Goal: Task Accomplishment & Management: Manage account settings

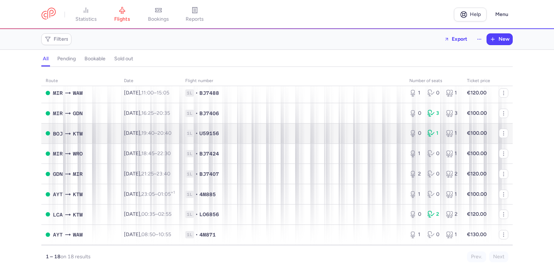
scroll to position [109, 0]
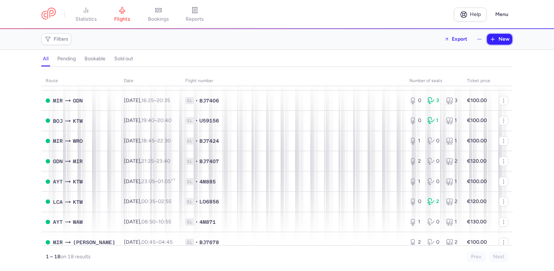
drag, startPoint x: 501, startPoint y: 38, endPoint x: 496, endPoint y: 39, distance: 4.4
click at [501, 38] on span "New" at bounding box center [504, 39] width 11 height 6
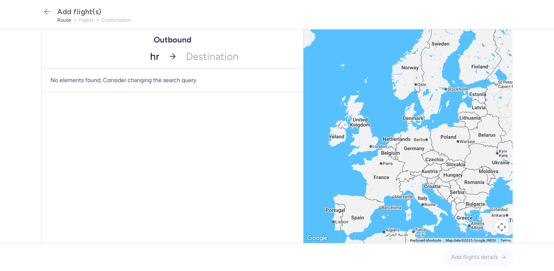
type input "hrg"
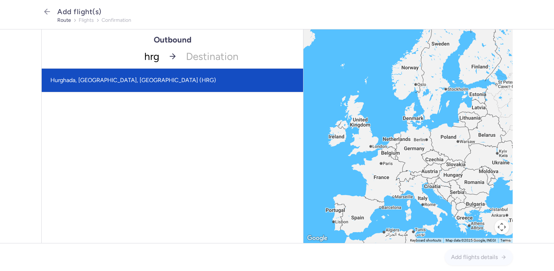
click at [137, 81] on span "Hurghada, [GEOGRAPHIC_DATA], [GEOGRAPHIC_DATA] (HRG)" at bounding box center [133, 80] width 166 height 7
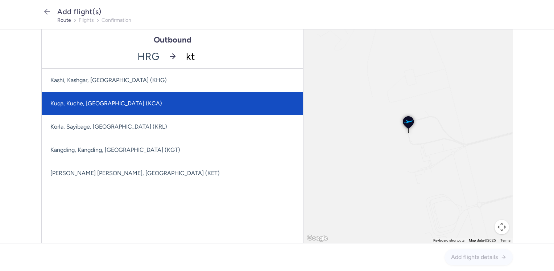
type input "ktw"
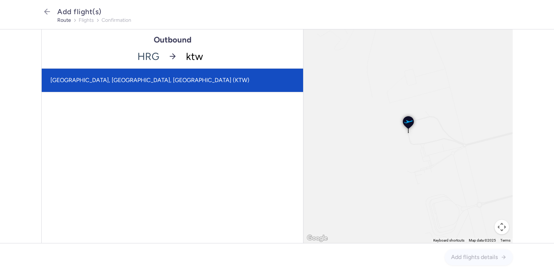
click at [141, 82] on span "[GEOGRAPHIC_DATA], [GEOGRAPHIC_DATA], [GEOGRAPHIC_DATA] (KTW)" at bounding box center [149, 80] width 199 height 7
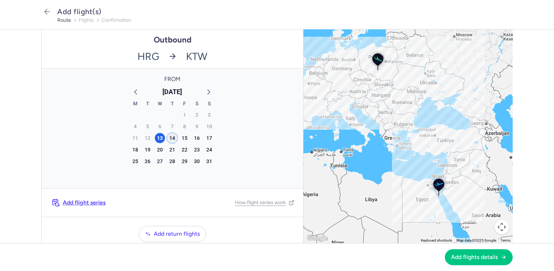
click at [167, 136] on div "14" at bounding box center [172, 138] width 10 height 10
click at [465, 259] on span "Add flights details" at bounding box center [474, 256] width 47 height 7
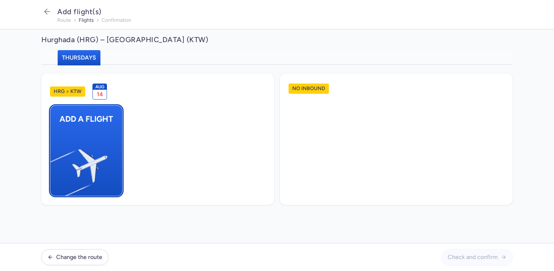
click at [88, 141] on img "button" at bounding box center [54, 162] width 123 height 112
select select "23"
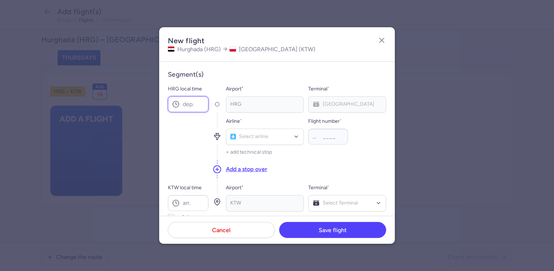
click at [187, 105] on input "HRG local time" at bounding box center [188, 104] width 41 height 16
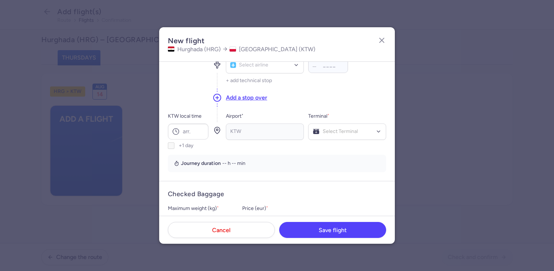
scroll to position [73, 0]
type input "21:40"
click at [194, 132] on input "KTW local time" at bounding box center [188, 130] width 41 height 16
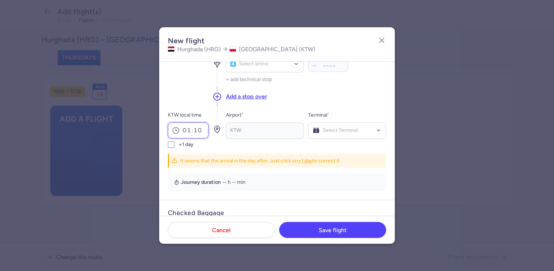
type input "01:10"
click at [170, 146] on input "+1 day" at bounding box center [171, 144] width 7 height 7
checkbox input "true"
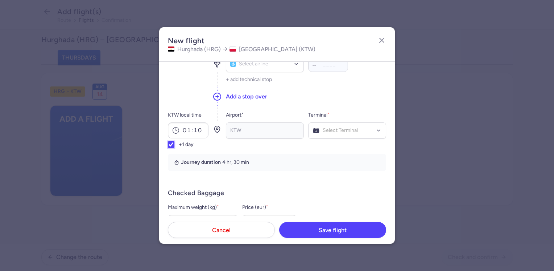
scroll to position [36, 0]
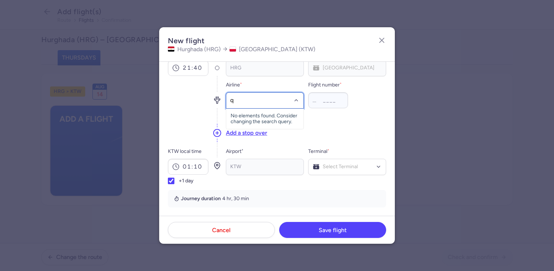
type input "qu"
click at [266, 116] on span "Skyline Express Airlines" at bounding box center [264, 117] width 46 height 6
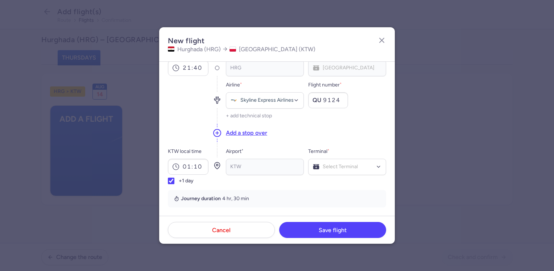
type input "9124"
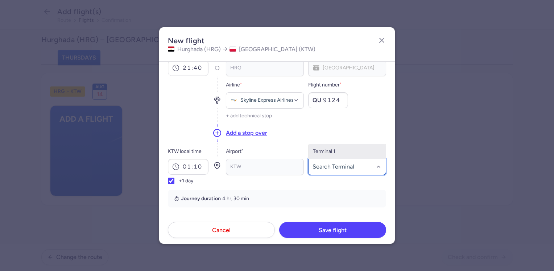
click at [334, 149] on span "Terminal 1" at bounding box center [347, 151] width 77 height 15
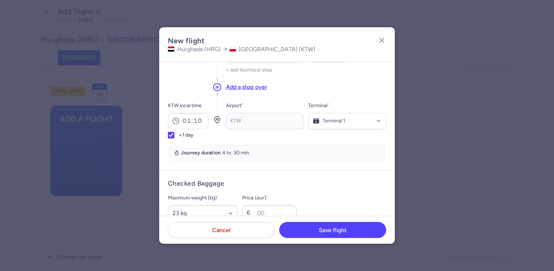
scroll to position [145, 0]
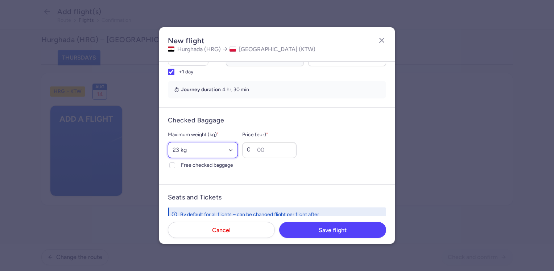
click at [206, 147] on select "Select an option 15 kg 16 kg 17 kg 18 kg 19 kg 20 kg 21 kg 22 kg 23 kg 24 kg 25…" at bounding box center [203, 150] width 70 height 16
select select "20"
click at [168, 142] on select "Select an option 15 kg 16 kg 17 kg 18 kg 19 kg 20 kg 21 kg 22 kg 23 kg 24 kg 25…" at bounding box center [203, 150] width 70 height 16
click at [201, 161] on div "Maximum weight (kg) * Select an option 15 kg 16 kg 17 kg 18 kg 19 kg 20 kg 21 k…" at bounding box center [203, 149] width 70 height 39
drag, startPoint x: 202, startPoint y: 162, endPoint x: 263, endPoint y: 170, distance: 61.6
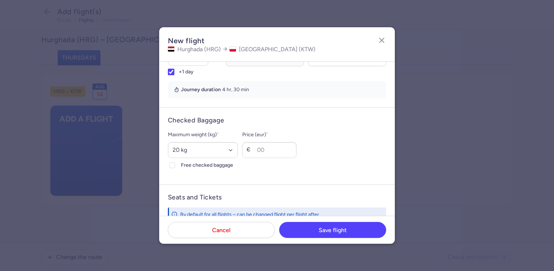
click at [203, 162] on span "Free checked baggage" at bounding box center [209, 165] width 57 height 9
click at [175, 162] on input "Free checked baggage" at bounding box center [172, 165] width 6 height 6
checkbox input "true"
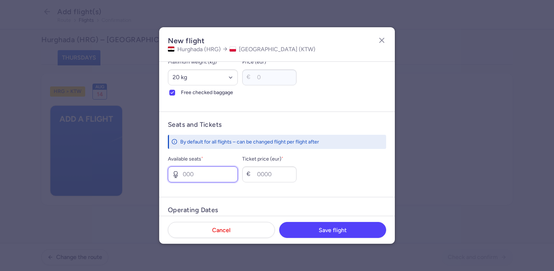
click at [200, 170] on input "Available seats *" at bounding box center [203, 174] width 70 height 16
type input "1"
click at [276, 175] on input "Ticket price (eur) *" at bounding box center [269, 174] width 54 height 16
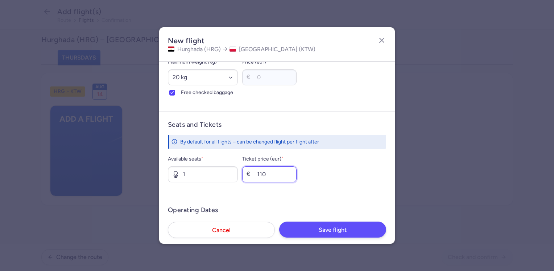
type input "110"
click at [344, 231] on span "Save flight" at bounding box center [333, 229] width 28 height 7
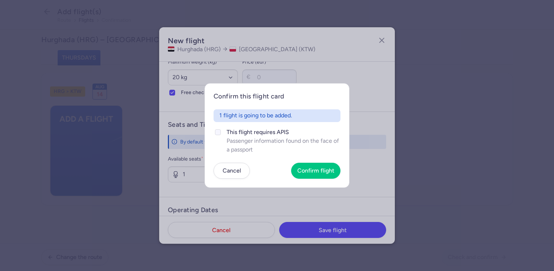
click at [245, 131] on span "This flight requires APIS" at bounding box center [284, 132] width 114 height 9
click at [221, 131] on input "This flight requires APIS Passenger information found on the face of a passport" at bounding box center [218, 132] width 6 height 6
checkbox input "true"
click at [321, 167] on span "Confirm flight" at bounding box center [315, 170] width 37 height 7
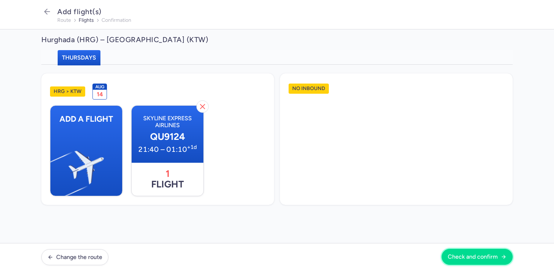
click at [473, 256] on span "Check and confirm" at bounding box center [473, 256] width 50 height 7
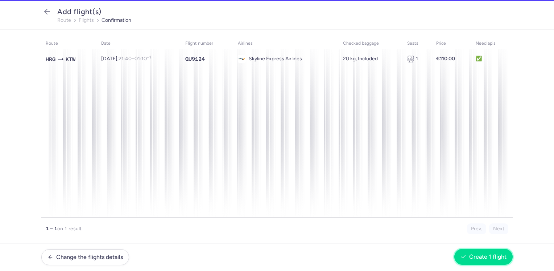
click at [496, 260] on span "Create 1 flight" at bounding box center [487, 256] width 37 height 7
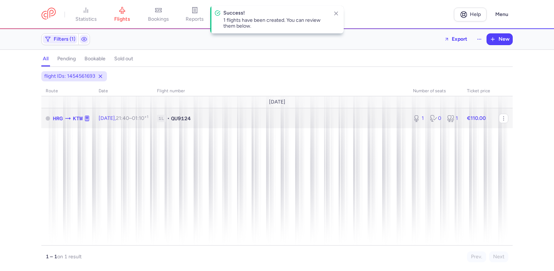
click at [493, 120] on td "€110.00" at bounding box center [479, 118] width 32 height 20
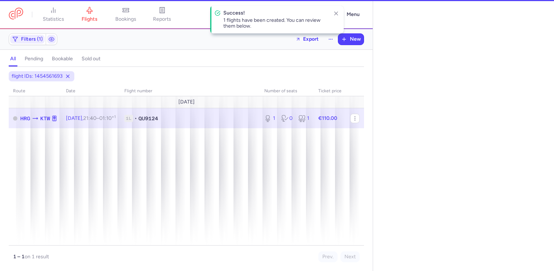
select select "days"
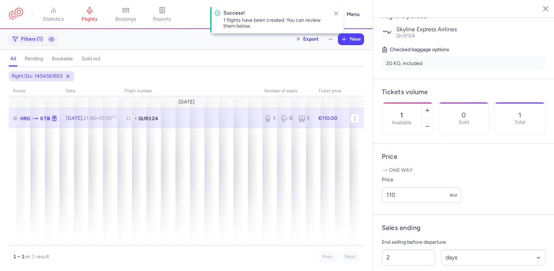
scroll to position [229, 0]
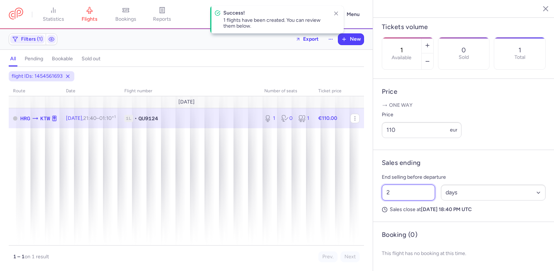
drag, startPoint x: 392, startPoint y: 194, endPoint x: 377, endPoint y: 192, distance: 14.6
click at [377, 192] on article "Sales ending End selling before departure 2 Select an option hours days Sales c…" at bounding box center [463, 186] width 181 height 72
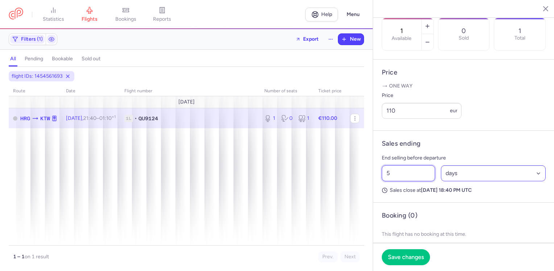
type input "5"
click at [471, 181] on select "Select an option hours days" at bounding box center [493, 173] width 105 height 16
select select "hours"
click at [441, 181] on select "Select an option hours days" at bounding box center [493, 173] width 105 height 16
click at [416, 253] on span "Save changes" at bounding box center [406, 256] width 36 height 7
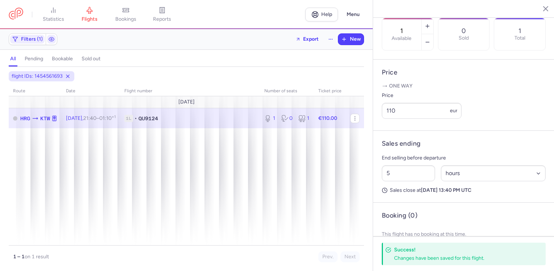
click at [541, 11] on icon "button" at bounding box center [540, 8] width 7 height 7
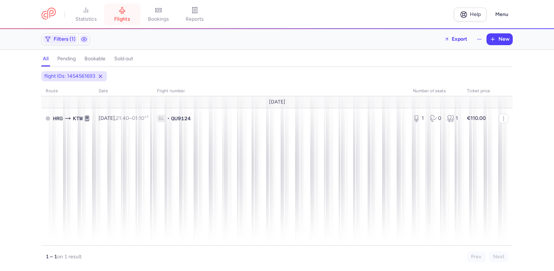
click at [126, 13] on icon at bounding box center [122, 10] width 7 height 7
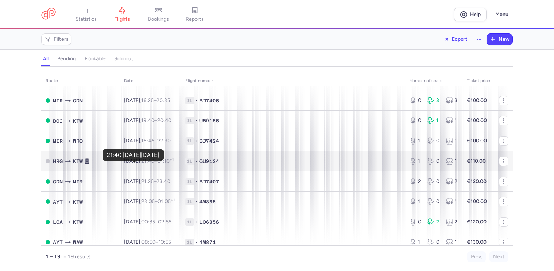
scroll to position [73, 0]
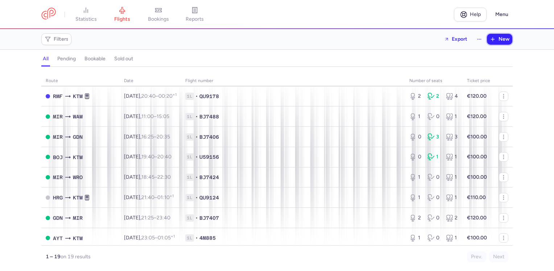
click at [502, 37] on span "New" at bounding box center [504, 39] width 11 height 6
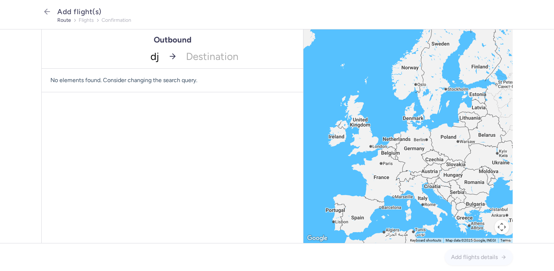
type input "dje"
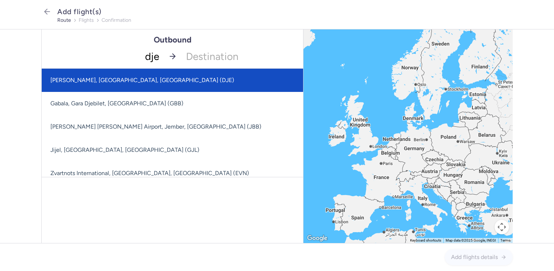
click at [162, 80] on span "[PERSON_NAME], [GEOGRAPHIC_DATA], [GEOGRAPHIC_DATA] (DJE)" at bounding box center [177, 80] width 271 height 23
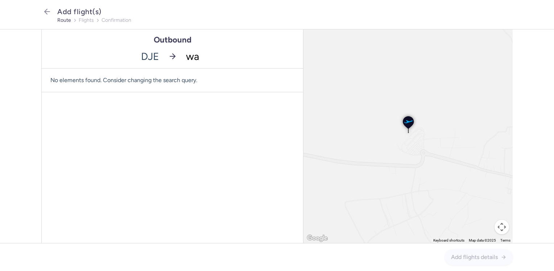
type input "waw"
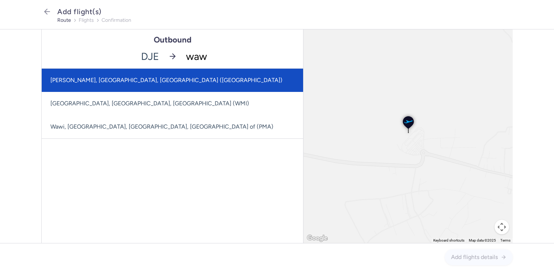
click at [159, 79] on span "[PERSON_NAME], [GEOGRAPHIC_DATA], [GEOGRAPHIC_DATA] ([GEOGRAPHIC_DATA])" at bounding box center [173, 80] width 262 height 23
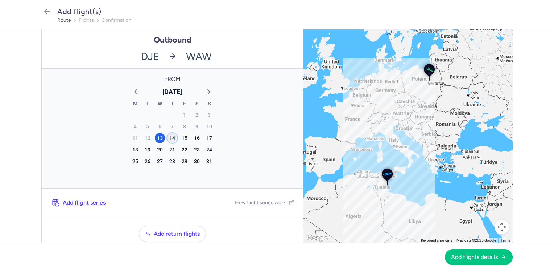
click at [170, 137] on div "14" at bounding box center [172, 138] width 10 height 10
click at [469, 259] on span "Add flights details" at bounding box center [474, 256] width 47 height 7
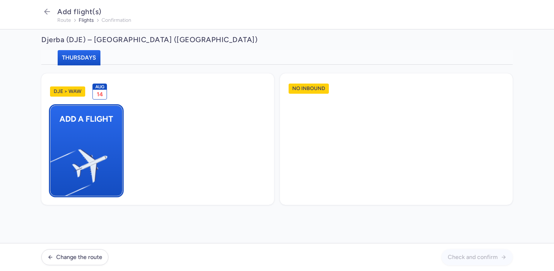
click at [83, 137] on img "button" at bounding box center [54, 162] width 123 height 112
select select "23"
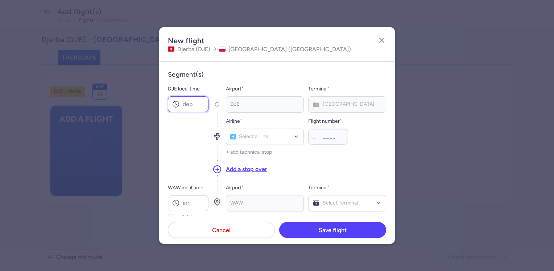
click at [193, 102] on input "DJE local time" at bounding box center [188, 104] width 41 height 16
type input "02:35"
click at [187, 201] on input "WAW local time" at bounding box center [188, 203] width 41 height 16
type input "06:50"
type input "bj"
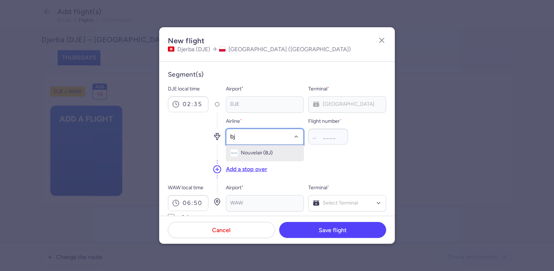
click at [262, 151] on span "Nouvelair" at bounding box center [252, 153] width 22 height 6
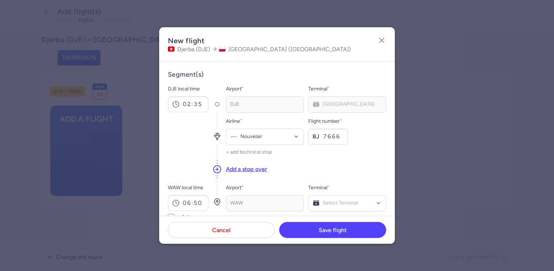
type input "7666"
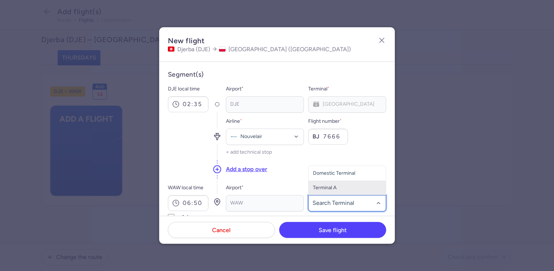
click at [339, 191] on span "Terminal A" at bounding box center [347, 187] width 77 height 15
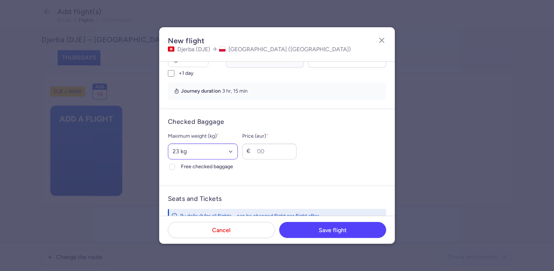
scroll to position [145, 0]
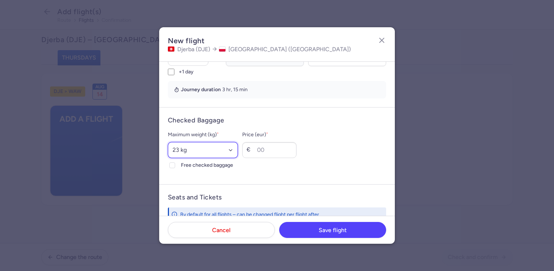
click at [213, 153] on select "Select an option 15 kg 16 kg 17 kg 18 kg 19 kg 20 kg 21 kg 22 kg 23 kg 24 kg 25…" at bounding box center [203, 150] width 70 height 16
select select "20"
click at [168, 142] on select "Select an option 15 kg 16 kg 17 kg 18 kg 19 kg 20 kg 21 kg 22 kg 23 kg 24 kg 25…" at bounding box center [203, 150] width 70 height 16
click at [198, 163] on span "Free checked baggage" at bounding box center [209, 165] width 57 height 9
click at [175, 163] on input "Free checked baggage" at bounding box center [172, 165] width 6 height 6
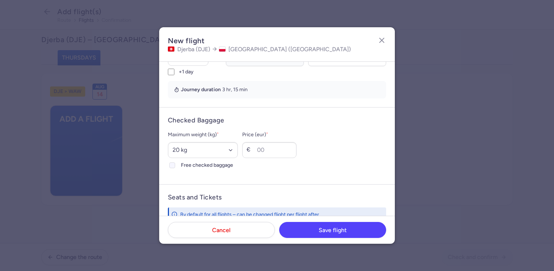
checkbox input "true"
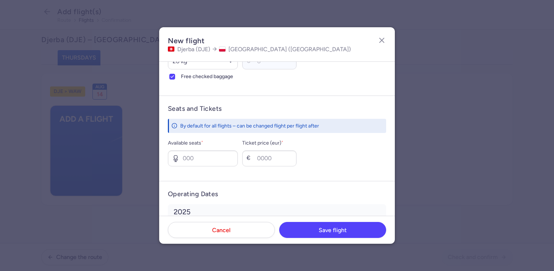
scroll to position [254, 0]
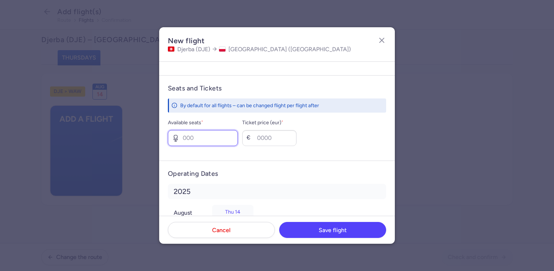
click at [198, 139] on input "Available seats *" at bounding box center [203, 138] width 70 height 16
type input "2"
click at [281, 139] on input "Ticket price (eur) *" at bounding box center [269, 138] width 54 height 16
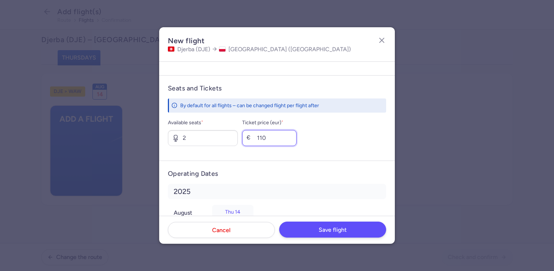
type input "110"
click at [328, 233] on button "Save flight" at bounding box center [332, 229] width 107 height 16
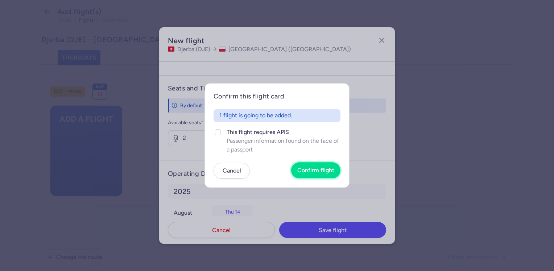
click at [330, 163] on button "Confirm flight" at bounding box center [315, 170] width 49 height 16
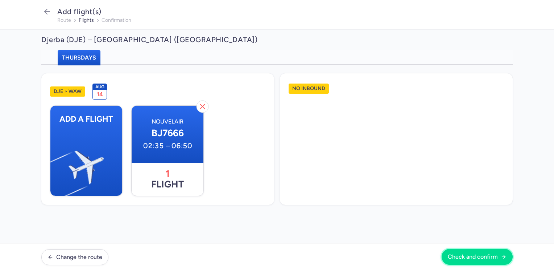
click at [482, 253] on button "Check and confirm" at bounding box center [477, 256] width 71 height 16
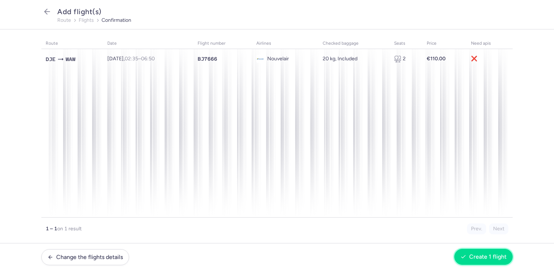
click at [489, 260] on button "Create 1 flight" at bounding box center [483, 256] width 58 height 16
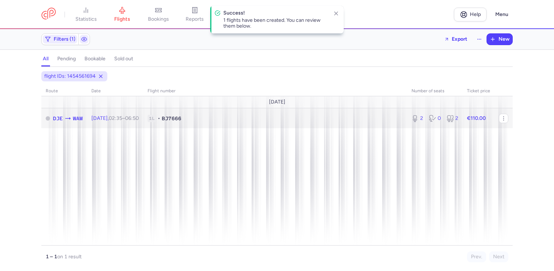
click at [491, 118] on td "€110.00" at bounding box center [479, 118] width 32 height 20
select select "days"
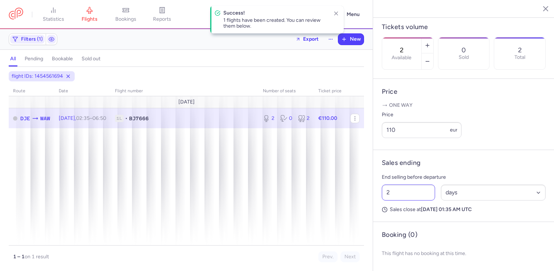
scroll to position [229, 0]
drag, startPoint x: 390, startPoint y: 193, endPoint x: 377, endPoint y: 194, distance: 13.5
click at [377, 193] on article "Sales ending End selling before departure 2 Select an option hours days Sales c…" at bounding box center [463, 186] width 181 height 72
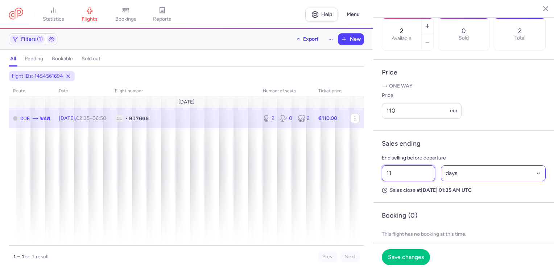
type input "11"
click at [467, 181] on select "Select an option hours days" at bounding box center [493, 173] width 105 height 16
select select "hours"
click at [441, 181] on select "Select an option hours days" at bounding box center [493, 173] width 105 height 16
click at [417, 254] on span "Save changes" at bounding box center [406, 256] width 36 height 7
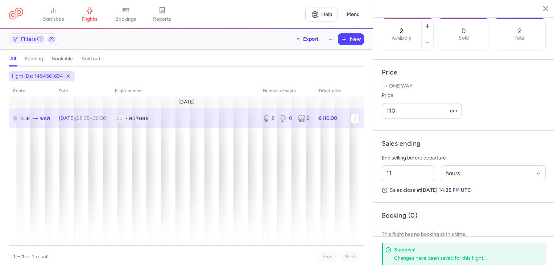
click at [541, 5] on icon "button" at bounding box center [540, 8] width 7 height 7
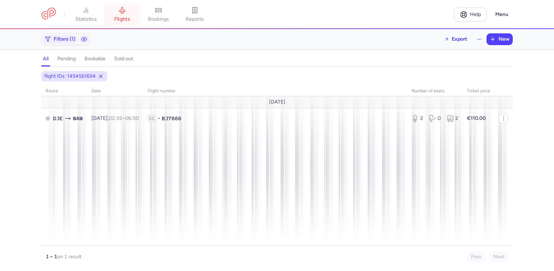
drag, startPoint x: 116, startPoint y: 17, endPoint x: 118, endPoint y: 22, distance: 5.3
click at [116, 17] on span "flights" at bounding box center [122, 19] width 16 height 7
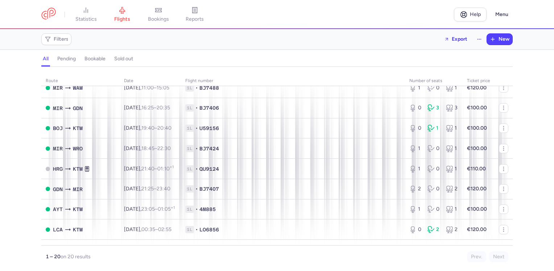
scroll to position [109, 0]
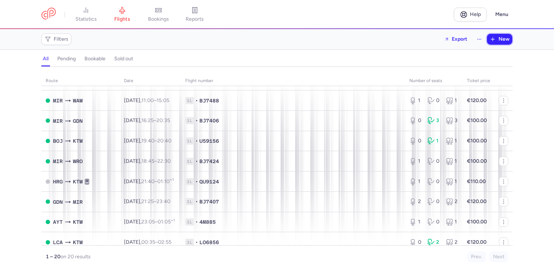
click at [503, 40] on span "New" at bounding box center [504, 39] width 11 height 6
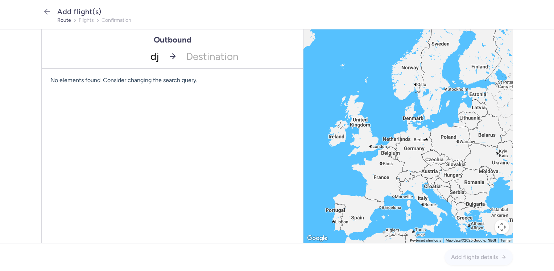
type input "dje"
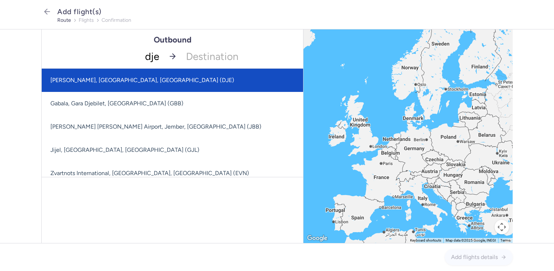
click at [160, 78] on span "[PERSON_NAME], [GEOGRAPHIC_DATA], [GEOGRAPHIC_DATA] (DJE)" at bounding box center [177, 80] width 271 height 23
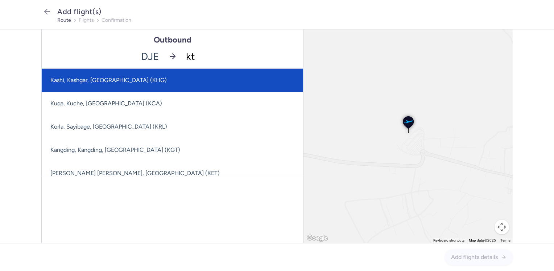
type input "ktw"
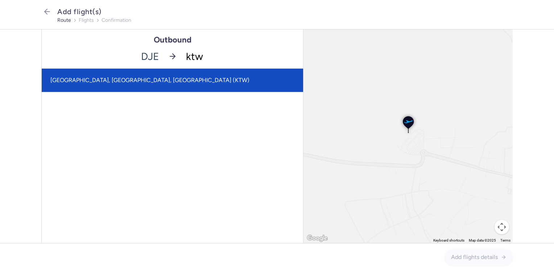
click at [160, 82] on span "[GEOGRAPHIC_DATA], [GEOGRAPHIC_DATA], [GEOGRAPHIC_DATA] (KTW)" at bounding box center [173, 80] width 262 height 23
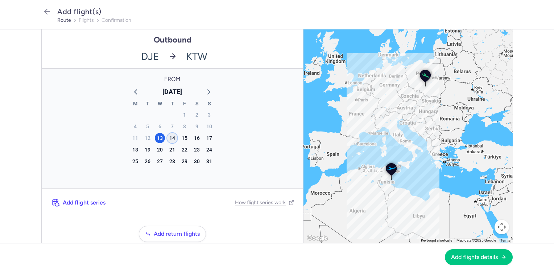
click at [169, 137] on div "14" at bounding box center [172, 138] width 10 height 10
click at [465, 253] on span "Add flights details" at bounding box center [474, 256] width 47 height 7
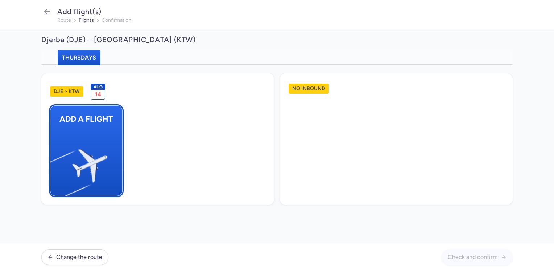
click at [100, 141] on img "button" at bounding box center [54, 162] width 123 height 112
select select "23"
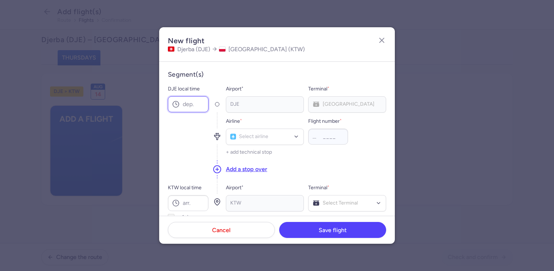
click at [190, 108] on input "DJE local time" at bounding box center [188, 104] width 41 height 16
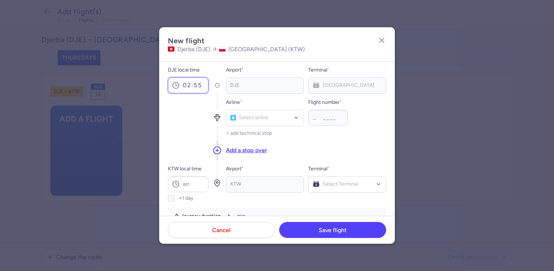
scroll to position [36, 0]
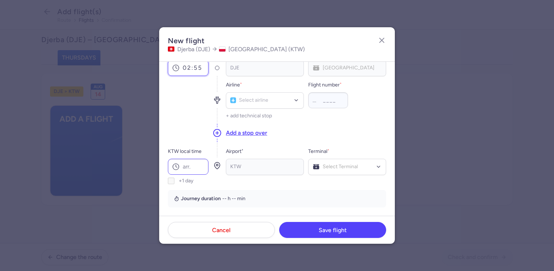
type input "02:55"
click at [194, 164] on input "KTW local time" at bounding box center [188, 167] width 41 height 16
type input "06:55"
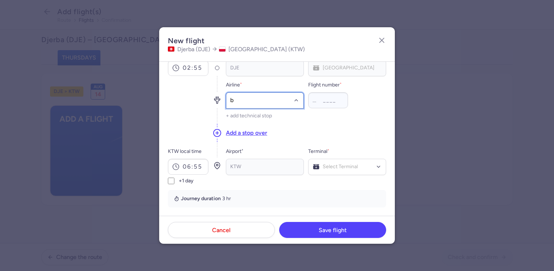
type input "bj"
click at [272, 114] on span "(BJ)" at bounding box center [267, 117] width 9 height 6
type input "7692"
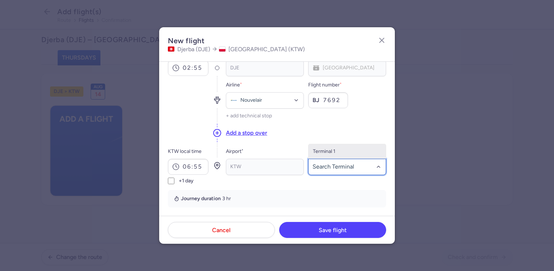
click at [337, 152] on span "Terminal 1" at bounding box center [347, 151] width 77 height 15
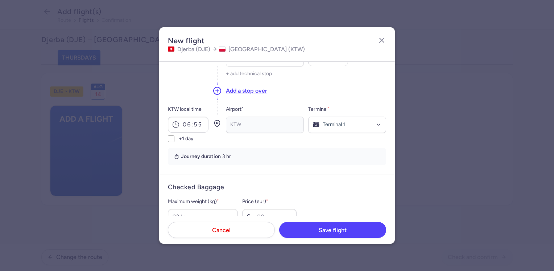
scroll to position [109, 0]
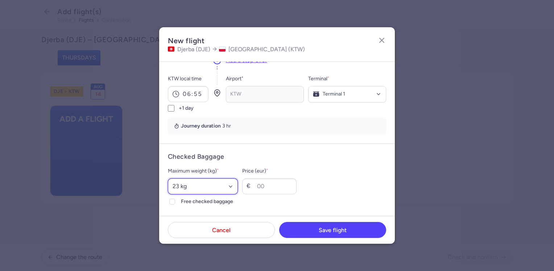
click at [206, 182] on select "Select an option 15 kg 16 kg 17 kg 18 kg 19 kg 20 kg 21 kg 22 kg 23 kg 24 kg 25…" at bounding box center [203, 186] width 70 height 16
select select "20"
click at [168, 178] on select "Select an option 15 kg 16 kg 17 kg 18 kg 19 kg 20 kg 21 kg 22 kg 23 kg 24 kg 25…" at bounding box center [203, 186] width 70 height 16
click at [200, 197] on span "Free checked baggage" at bounding box center [209, 201] width 57 height 9
click at [175, 198] on input "Free checked baggage" at bounding box center [172, 201] width 6 height 6
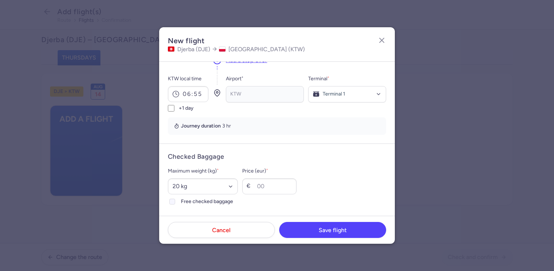
checkbox input "true"
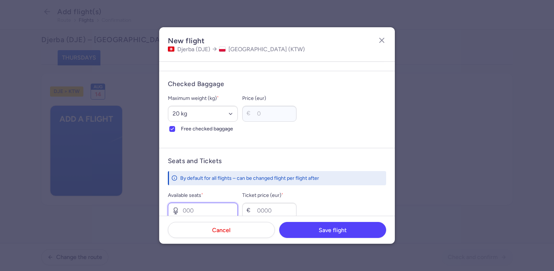
click at [206, 208] on input "Available seats *" at bounding box center [203, 210] width 70 height 16
type input "1"
click at [281, 209] on input "Ticket price (eur) *" at bounding box center [269, 210] width 54 height 16
type input "100"
click at [318, 234] on button "Save flight" at bounding box center [332, 229] width 107 height 16
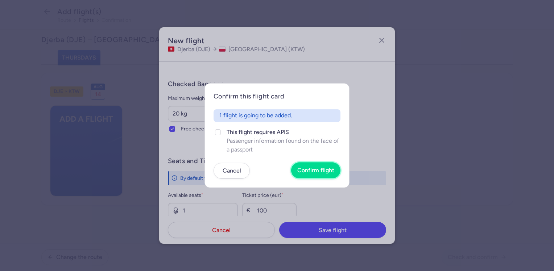
drag, startPoint x: 318, startPoint y: 170, endPoint x: 389, endPoint y: 201, distance: 77.2
click at [319, 170] on span "Confirm flight" at bounding box center [315, 170] width 37 height 7
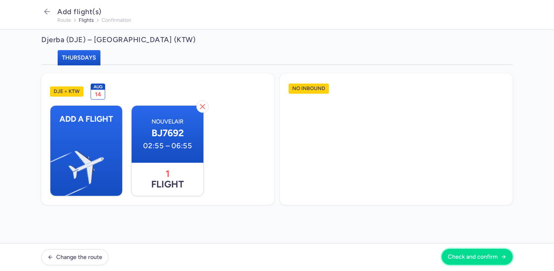
click at [477, 255] on span "Check and confirm" at bounding box center [473, 256] width 50 height 7
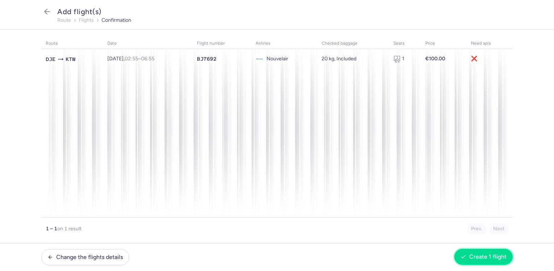
click at [491, 255] on span "Create 1 flight" at bounding box center [487, 256] width 37 height 7
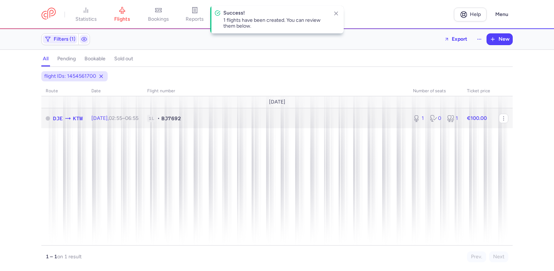
click at [492, 118] on td "€100.00" at bounding box center [479, 118] width 32 height 20
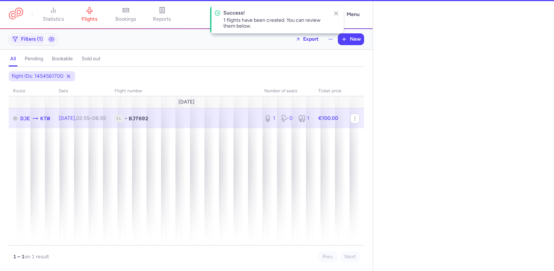
select select "days"
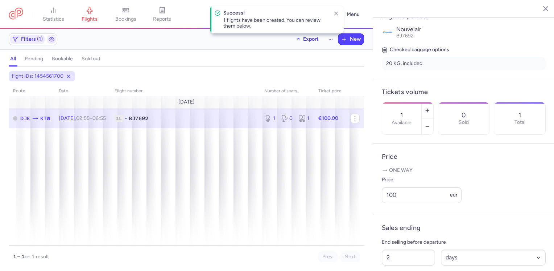
scroll to position [218, 0]
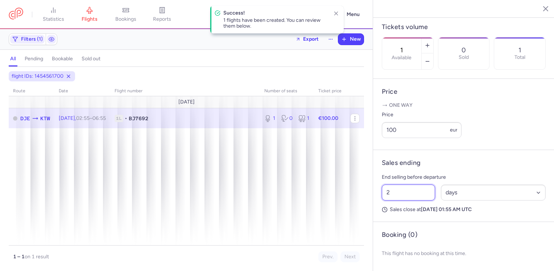
drag, startPoint x: 392, startPoint y: 204, endPoint x: 384, endPoint y: 204, distance: 8.4
click at [384, 200] on input "2" at bounding box center [408, 192] width 53 height 16
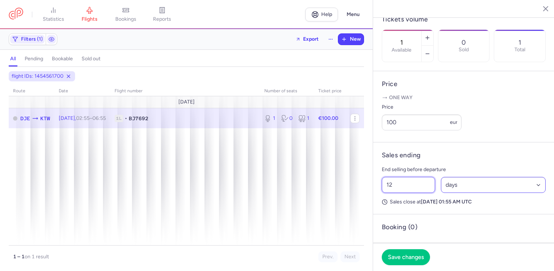
type input "12"
drag, startPoint x: 469, startPoint y: 203, endPoint x: 469, endPoint y: 208, distance: 4.8
click at [469, 193] on select "Select an option hours days" at bounding box center [493, 185] width 105 height 16
select select "hours"
click at [441, 193] on select "Select an option hours days" at bounding box center [493, 185] width 105 height 16
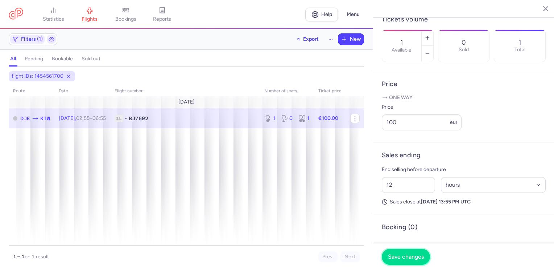
click at [415, 250] on button "Save changes" at bounding box center [406, 256] width 48 height 16
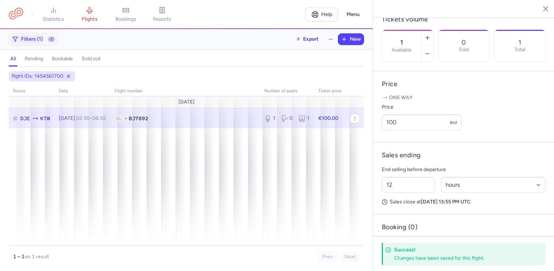
click at [543, 8] on icon "button" at bounding box center [540, 8] width 7 height 7
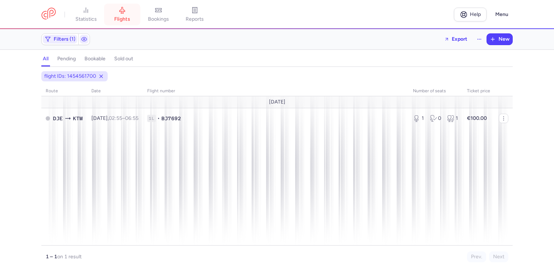
drag, startPoint x: 122, startPoint y: 13, endPoint x: 125, endPoint y: 21, distance: 8.3
click at [122, 13] on icon at bounding box center [122, 10] width 7 height 7
